Goal: Information Seeking & Learning: Learn about a topic

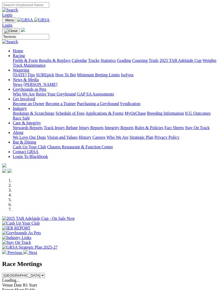
type input "Tectonic"
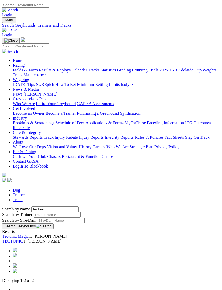
click at [23, 239] on link "TECTONIC" at bounding box center [12, 241] width 21 height 5
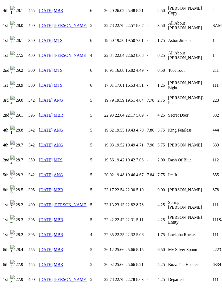
scroll to position [841, 0]
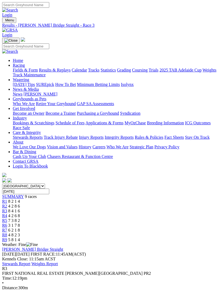
click at [11, 18] on span "Menu" at bounding box center [9, 20] width 9 height 4
click at [42, 43] on input "Search" at bounding box center [25, 46] width 47 height 6
type input "Hometown"
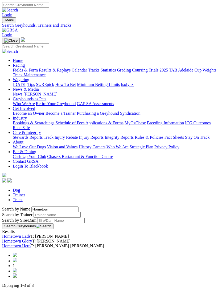
click at [78, 206] on input "Hometown" at bounding box center [54, 209] width 47 height 6
click at [79, 206] on input "Hometown" at bounding box center [54, 209] width 47 height 6
type input "Home town"
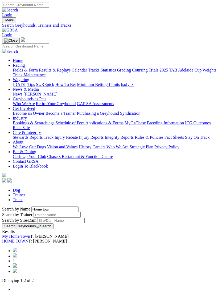
click at [22, 239] on link "HOME TOWN" at bounding box center [15, 241] width 26 height 5
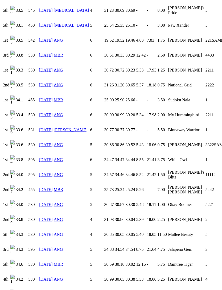
scroll to position [817, 0]
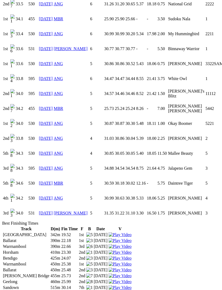
click at [49, 66] on link "[DATE]" at bounding box center [46, 63] width 14 height 5
